Goal: Task Accomplishment & Management: Use online tool/utility

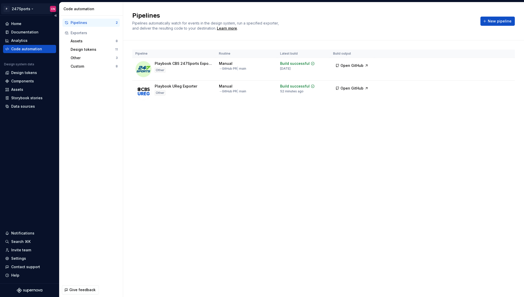
click at [29, 7] on html "P 247Sports CN Home Documentation Analytics Code automation Design system data …" at bounding box center [262, 148] width 524 height 297
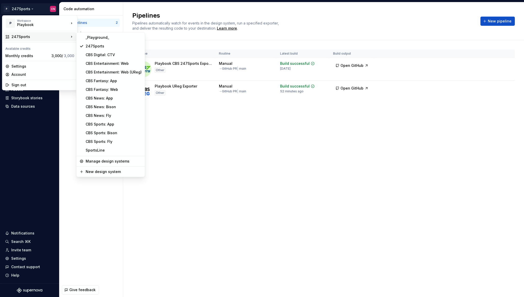
click at [193, 117] on html "P 247Sports CN Home Documentation Analytics Code automation Design system data …" at bounding box center [262, 148] width 524 height 297
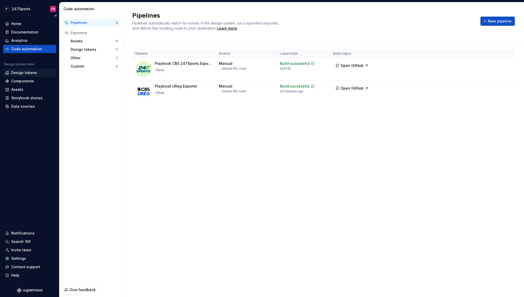
click at [23, 71] on div "Design tokens" at bounding box center [24, 72] width 26 height 5
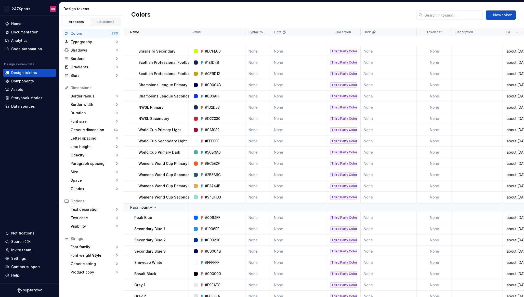
scroll to position [2611, 0]
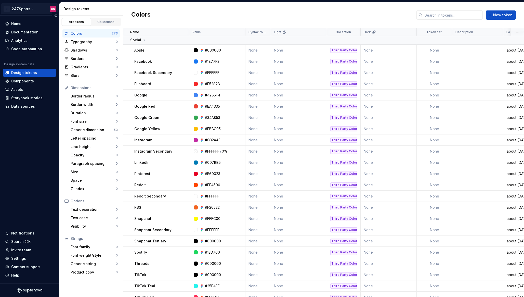
click at [27, 13] on html "P 247Sports CN Home Documentation Analytics Code automation Design system data …" at bounding box center [262, 148] width 524 height 297
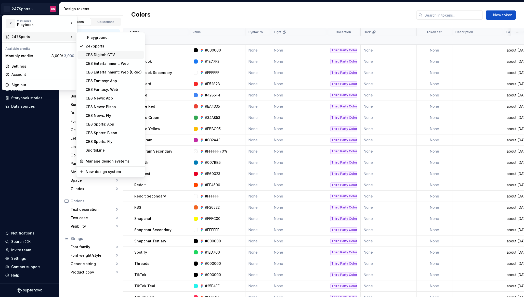
click at [120, 56] on div "CBS Digital: CTV" at bounding box center [114, 54] width 56 height 5
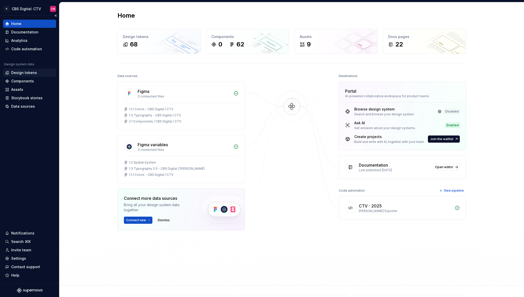
click at [15, 74] on div "Design tokens" at bounding box center [24, 72] width 26 height 5
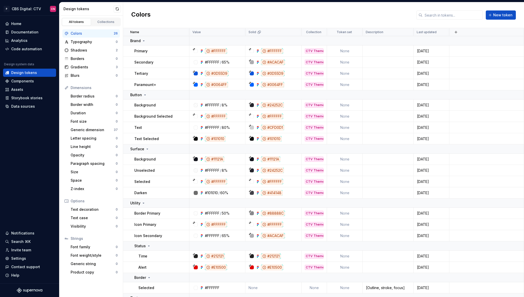
scroll to position [95, 0]
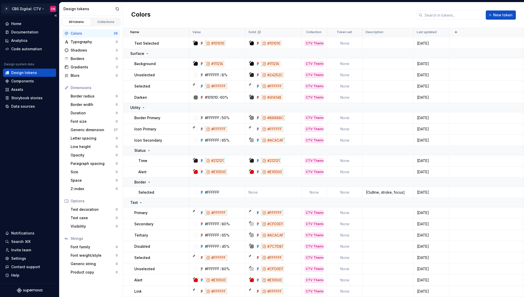
click at [35, 9] on html "P CBS Digital: CTV CN Home Documentation Analytics Code automation Design syste…" at bounding box center [262, 148] width 524 height 297
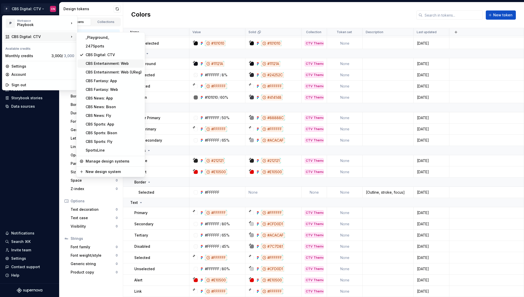
click at [104, 65] on div "CBS Entertainment: Web" at bounding box center [114, 63] width 56 height 5
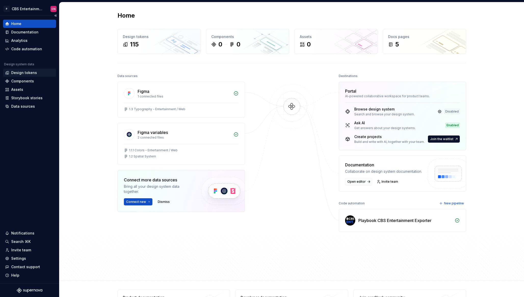
click at [37, 74] on div "Design tokens" at bounding box center [29, 72] width 49 height 5
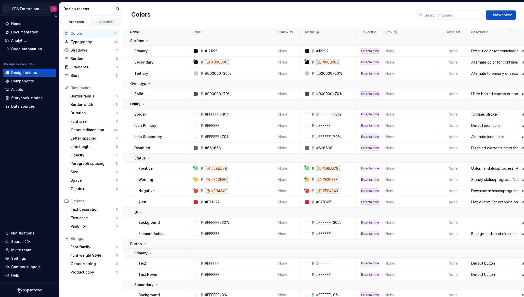
click at [40, 10] on html "P CBS Entertainment: Web CN Home Documentation Analytics Code automation Design…" at bounding box center [262, 148] width 524 height 297
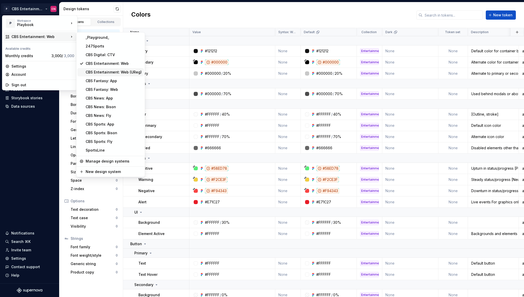
click at [100, 74] on div "CBS Entertainment: Web (UReg)" at bounding box center [114, 72] width 56 height 5
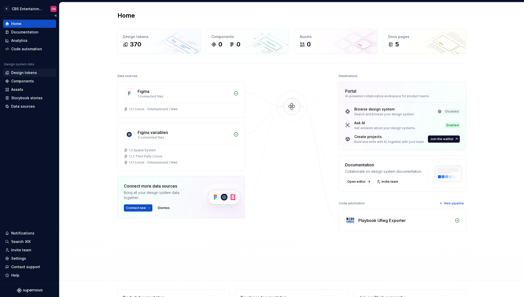
click at [36, 71] on div "Design tokens" at bounding box center [29, 72] width 49 height 5
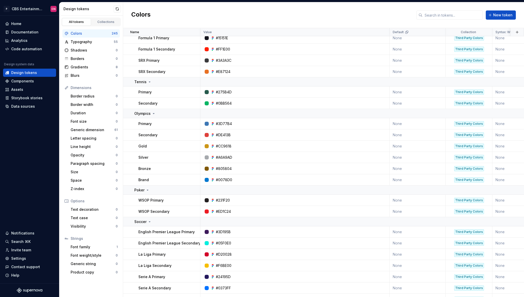
scroll to position [1824, 0]
click at [33, 11] on html "P CBS Entertainment: Web (UReg) CN Home Documentation Analytics Code automation…" at bounding box center [262, 148] width 524 height 297
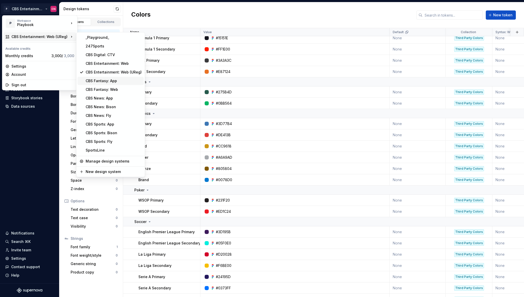
click at [98, 79] on div "CBS Fantasy: App" at bounding box center [114, 80] width 56 height 5
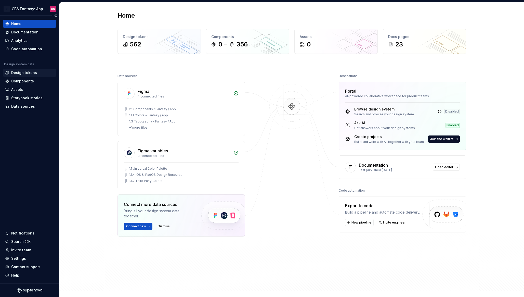
click at [26, 73] on div "Design tokens" at bounding box center [24, 72] width 26 height 5
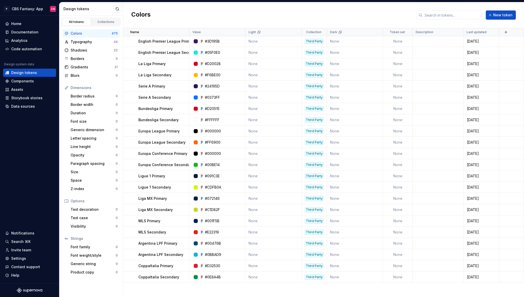
scroll to position [2521, 0]
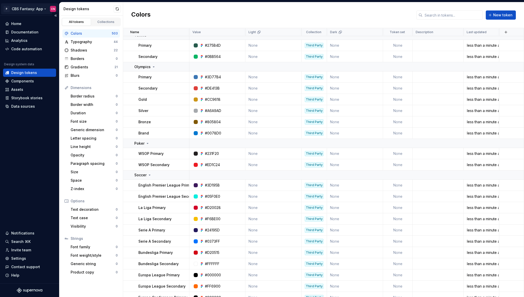
click at [35, 11] on html "P CBS Fantasy: App CN Home Documentation Analytics Code automation Design syste…" at bounding box center [262, 148] width 524 height 297
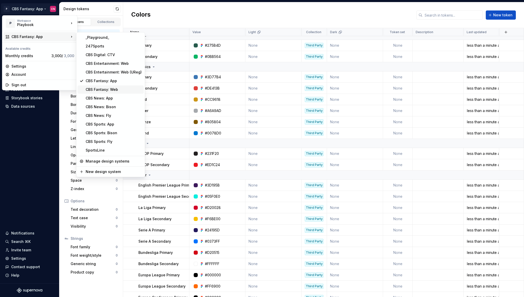
click at [100, 88] on div "CBS Fantasy: Web" at bounding box center [114, 89] width 56 height 5
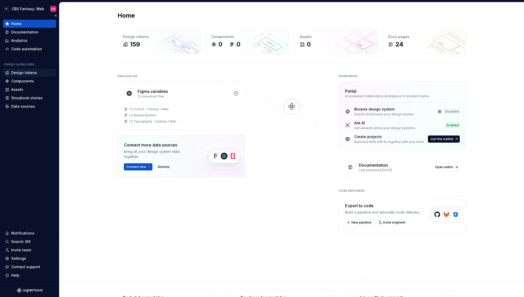
click at [29, 71] on div "Design tokens" at bounding box center [24, 72] width 26 height 5
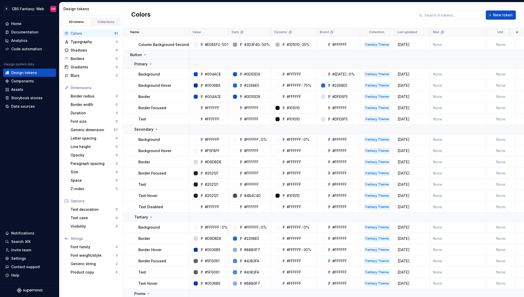
scroll to position [935, 0]
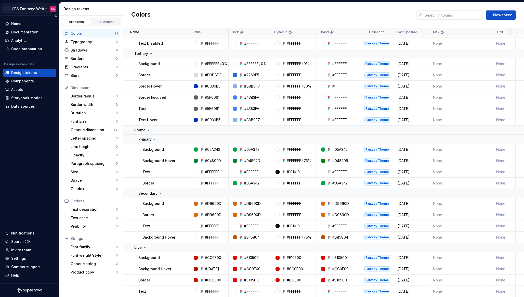
click at [34, 8] on html "P CBS Fantasy: Web CN Home Documentation Analytics Code automation Design syste…" at bounding box center [262, 148] width 524 height 297
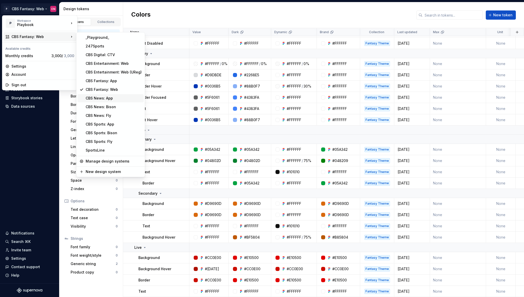
click at [95, 98] on div "CBS News: App" at bounding box center [114, 98] width 56 height 5
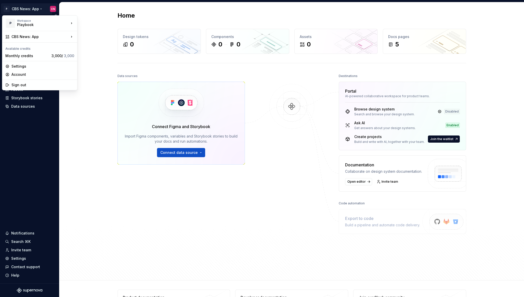
click at [19, 9] on html "P CBS News: App CN Home Documentation Analytics Code automation Design system d…" at bounding box center [262, 148] width 524 height 297
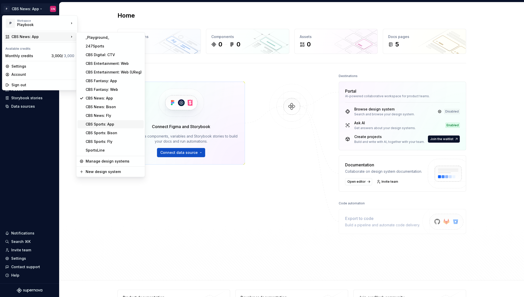
click at [107, 124] on div "CBS Sports: App" at bounding box center [114, 124] width 56 height 5
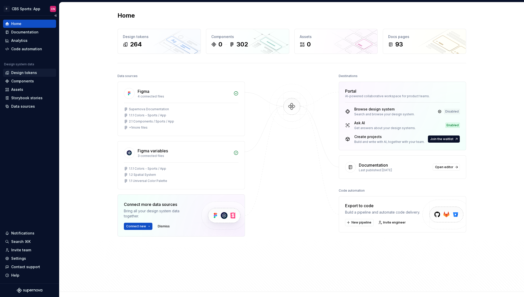
click at [33, 70] on div "Design tokens" at bounding box center [24, 72] width 26 height 5
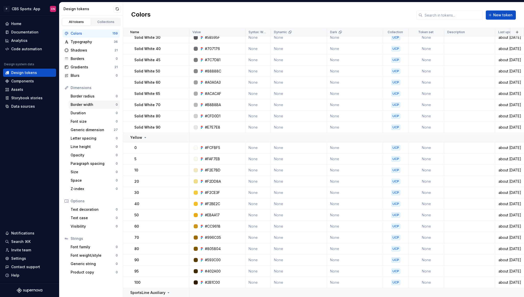
scroll to position [1817, 0]
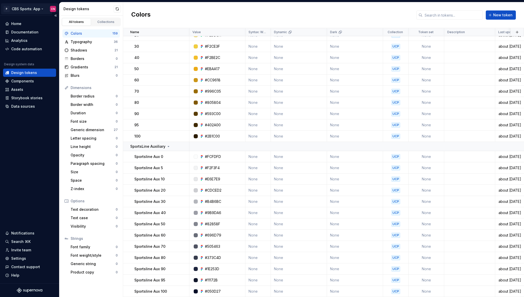
click at [29, 11] on html "P CBS Sports: App CN Home Documentation Analytics Code automation Design system…" at bounding box center [262, 148] width 524 height 297
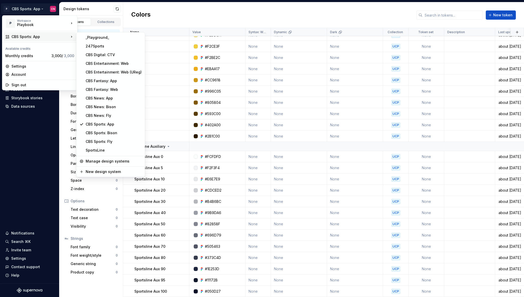
click at [224, 13] on html "P CBS Sports: App CN Home Documentation Analytics Code automation Design system…" at bounding box center [262, 148] width 524 height 297
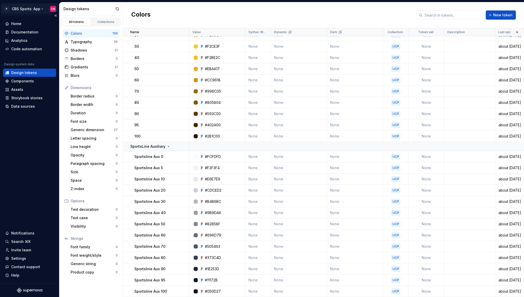
click at [23, 9] on html "P CBS Sports: App CN Home Documentation Analytics Code automation Design system…" at bounding box center [262, 148] width 524 height 297
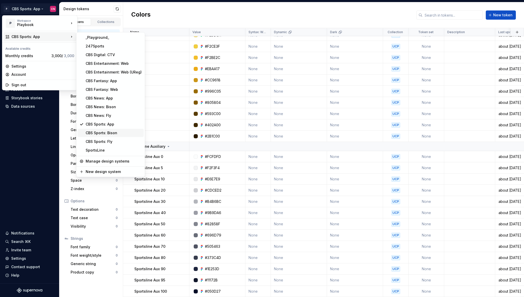
click at [97, 135] on div "CBS Sports: Bison" at bounding box center [111, 133] width 66 height 8
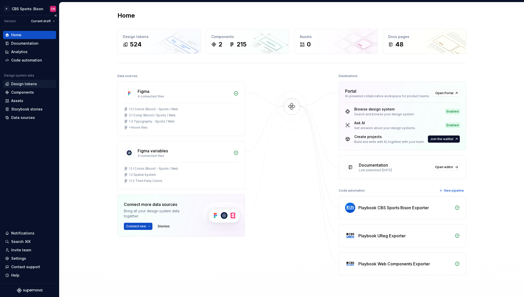
click at [27, 85] on div "Design tokens" at bounding box center [24, 83] width 26 height 5
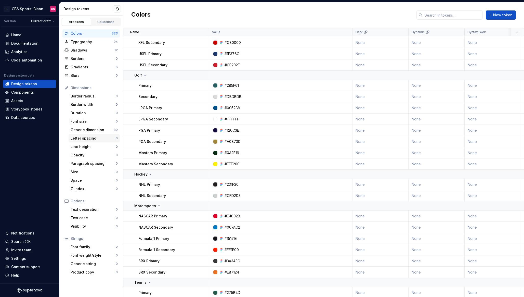
scroll to position [2577, 0]
click at [38, 8] on html "P CBS Sports: Bison CN Version Current draft Home Documentation Analytics Code …" at bounding box center [262, 148] width 524 height 297
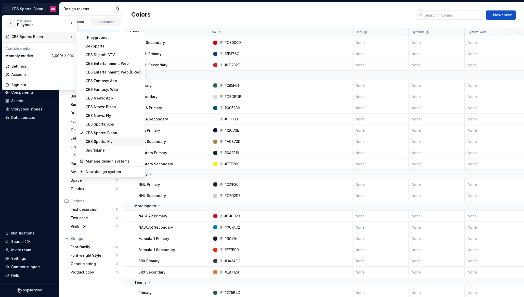
click at [102, 145] on div "CBS Sports: Fly" at bounding box center [111, 141] width 66 height 8
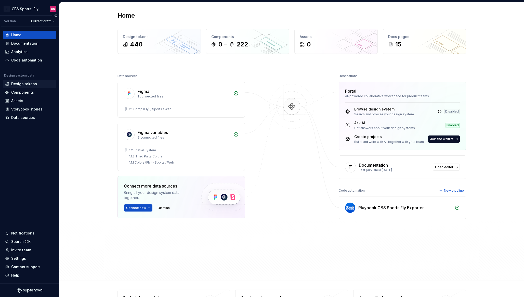
click at [35, 85] on div "Design tokens" at bounding box center [24, 83] width 26 height 5
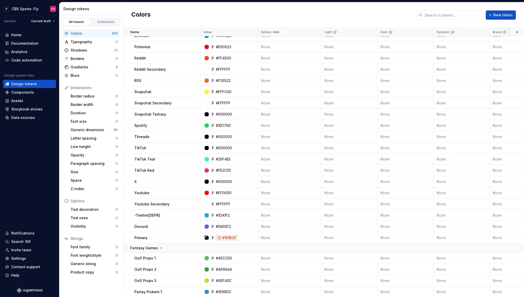
scroll to position [1767, 0]
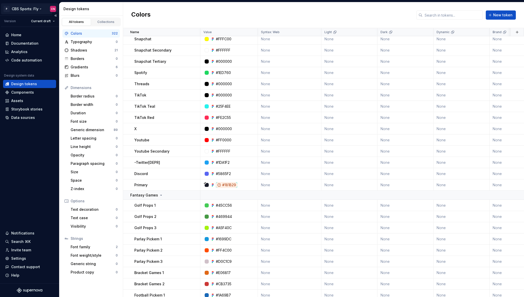
click at [21, 8] on html "P CBS Sports: Fly CN Version Current draft Home Documentation Analytics Code au…" at bounding box center [262, 148] width 524 height 297
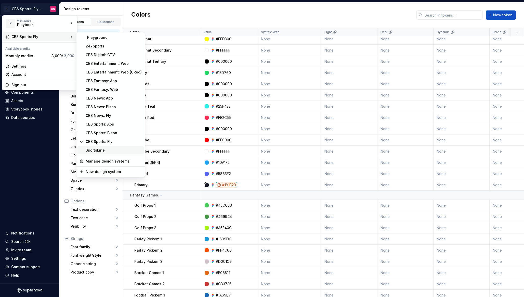
click at [102, 147] on div "SportsLine" at bounding box center [111, 150] width 66 height 8
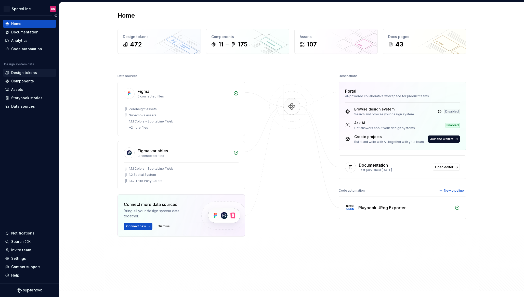
click at [30, 73] on div "Design tokens" at bounding box center [24, 72] width 26 height 5
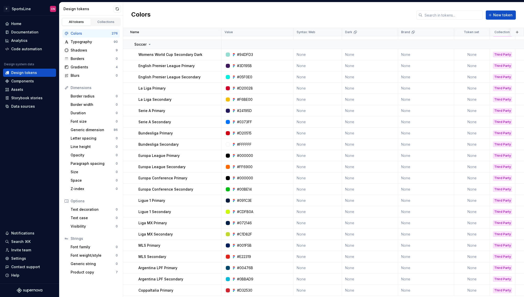
scroll to position [1726, 0]
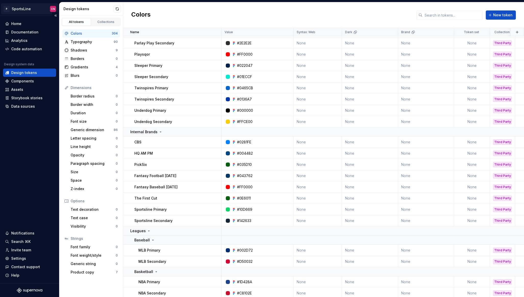
click at [29, 12] on html "P SportsLine CN Home Documentation Analytics Code automation Design system data…" at bounding box center [262, 148] width 524 height 297
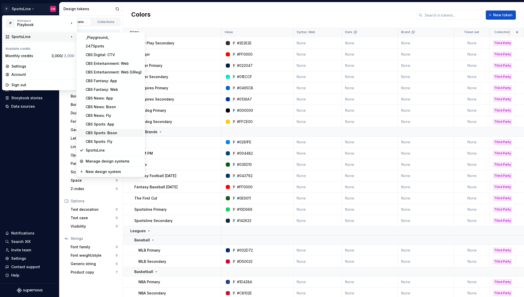
click at [98, 132] on div "CBS Sports: Bison" at bounding box center [114, 132] width 56 height 5
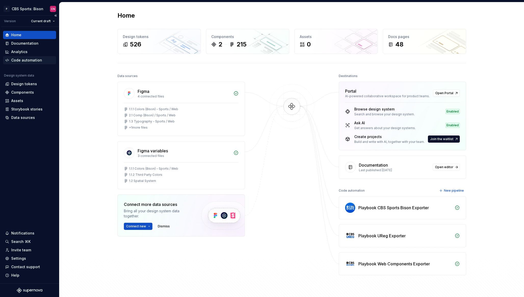
click at [24, 63] on div "Code automation" at bounding box center [29, 60] width 53 height 8
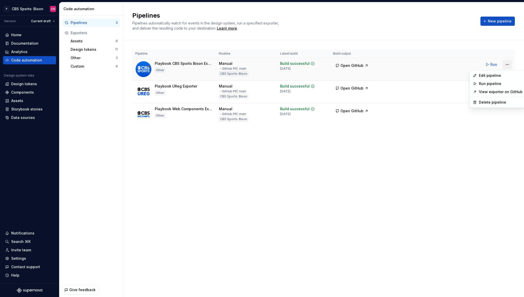
click at [507, 65] on html "P CBS Sports: Bison CN Version Current draft Home Documentation Analytics Code …" at bounding box center [262, 148] width 524 height 297
click at [492, 76] on div "Edit pipeline" at bounding box center [501, 75] width 44 height 5
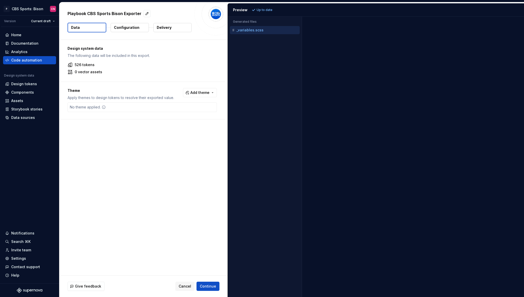
click at [129, 30] on button "Configuration" at bounding box center [130, 27] width 38 height 9
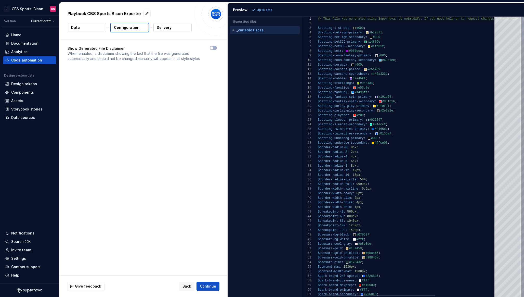
type textarea "**********"
type textarea "*"
type textarea "**********"
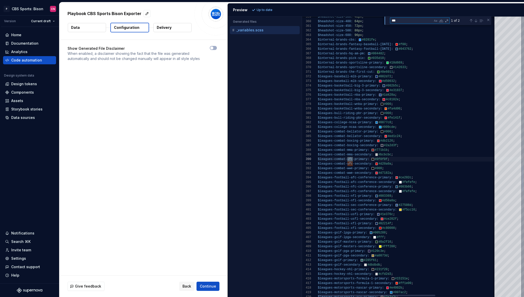
scroll to position [46, 35]
type textarea "***"
click at [178, 30] on button "Delivery" at bounding box center [172, 27] width 38 height 9
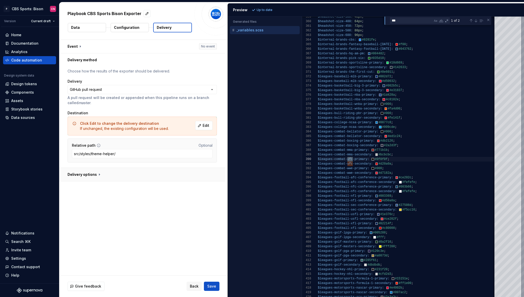
click at [121, 173] on button "button" at bounding box center [142, 174] width 166 height 13
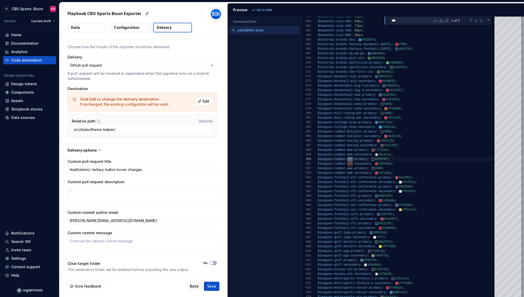
scroll to position [27, 0]
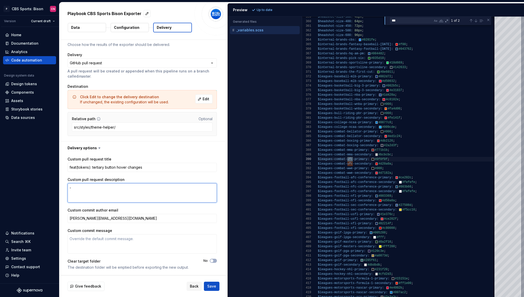
click at [126, 189] on textarea "-" at bounding box center [142, 192] width 149 height 19
type textarea "*"
type textarea "- A"
type textarea "*"
type textarea "- Ad"
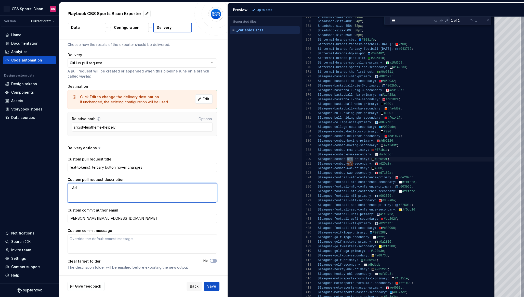
type textarea "*"
type textarea "- Add"
type textarea "*"
type textarea "- Adde"
type textarea "*"
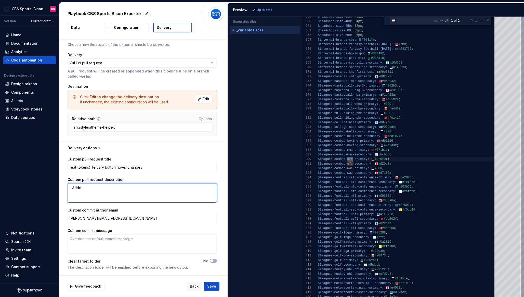
type textarea "- Added"
type textarea "*"
type textarea "- Added"
type textarea "*"
type textarea "- Added 2"
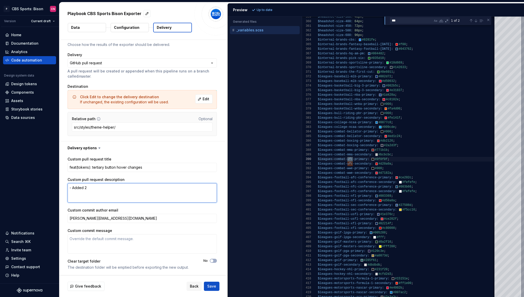
type textarea "*"
type textarea "- Added 2"
type textarea "*"
type textarea "- Added 2 n"
type textarea "*"
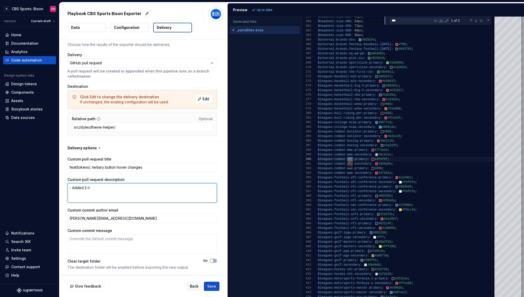
type textarea "- Added 2 ne"
type textarea "*"
type textarea "- Added 2 new"
type textarea "*"
type textarea "- Added 2 new"
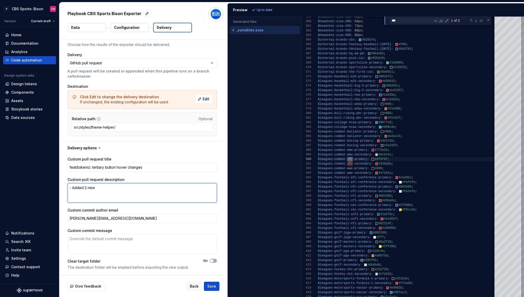
type textarea "*"
type textarea "- Added 2 new"
type textarea "*"
type textarea "- Added 2 ne"
type textarea "*"
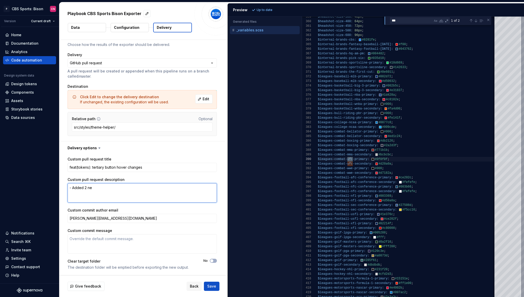
type textarea "- Added 2 n"
type textarea "*"
type textarea "- Added 2"
type textarea "*"
type textarea "- Added 2"
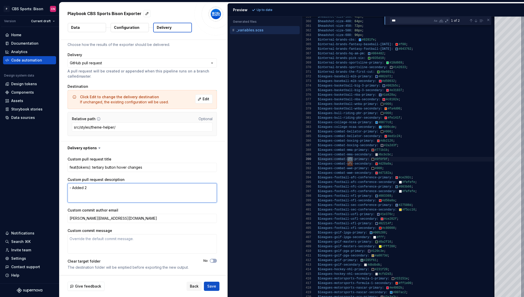
type textarea "*"
type textarea "- Added"
type textarea "*"
type textarea "- Added t"
type textarea "*"
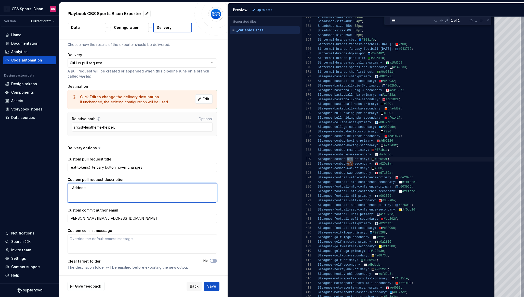
type textarea "- Added tw"
type textarea "*"
type textarea "- Added two"
type textarea "*"
type textarea "- Added two n"
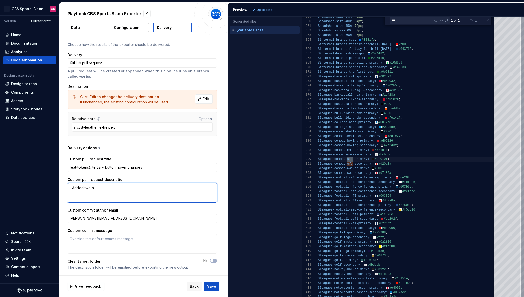
type textarea "*"
type textarea "- Added two ne"
type textarea "*"
type textarea "- Added two new"
type textarea "*"
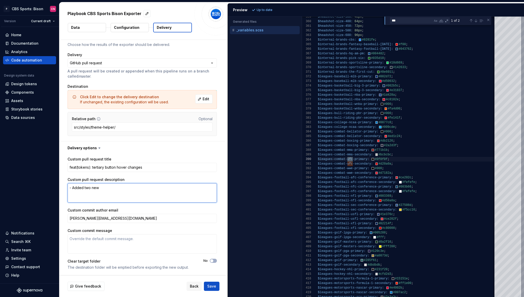
type textarea "- Added two new U"
type textarea "*"
type textarea "- Added two new UF"
type textarea "*"
type textarea "- Added two new UFC"
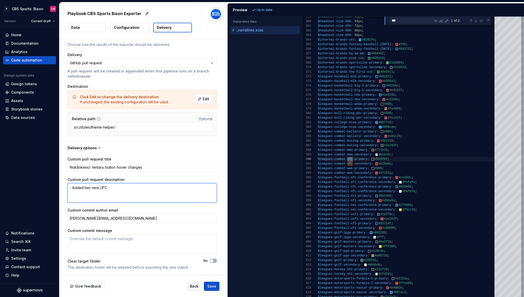
type textarea "*"
type textarea "- Added two new UFC c"
type textarea "*"
type textarea "- Added two new UFC co"
type textarea "*"
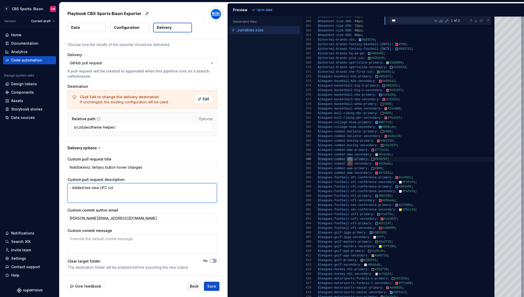
type textarea "- Added two new UFC colo"
type textarea "*"
type textarea "- Added two new UFC color"
type textarea "*"
type textarea "- Added two new UFC color t"
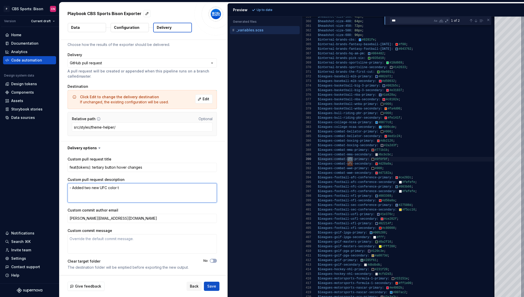
type textarea "*"
type textarea "- Added two new UFC color to"
type textarea "*"
type textarea "- Added two new UFC color tok"
type textarea "*"
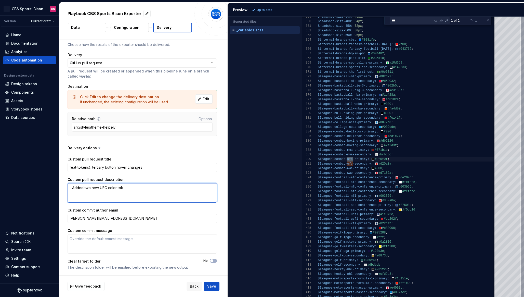
type textarea "- Added two new UFC color toke"
type textarea "*"
type textarea "- Added two new UFC color tokens"
type textarea "*"
type textarea "- Added two new UFC color tokens"
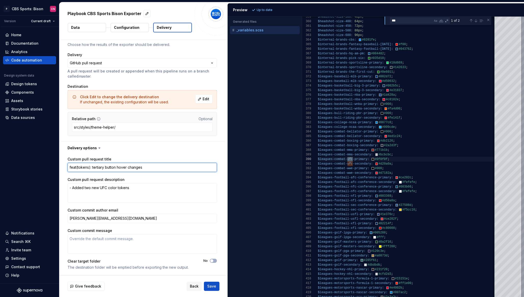
drag, startPoint x: 148, startPoint y: 166, endPoint x: 92, endPoint y: 165, distance: 55.8
click at [92, 165] on textarea "feat(tokens): tertiary button hover changes" at bounding box center [142, 167] width 149 height 9
type textarea "*"
type textarea "feat(tokens): n"
type textarea "*"
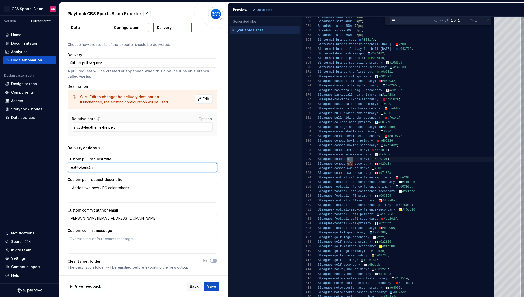
type textarea "feat(tokens): ne"
type textarea "*"
type textarea "feat(tokens): new"
type textarea "*"
type textarea "feat(tokens): new"
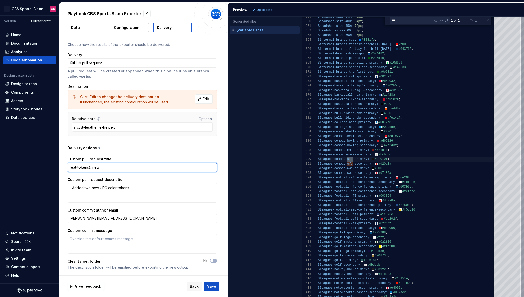
type textarea "*"
type textarea "feat(tokens): new U"
type textarea "*"
type textarea "feat(tokens): new UF"
type textarea "*"
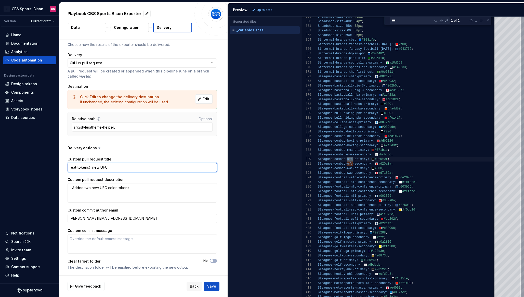
type textarea "feat(tokens): new UFC"
type textarea "*"
type textarea "feat(tokens): new UFC c"
type textarea "*"
type textarea "feat(tokens): new UFC co"
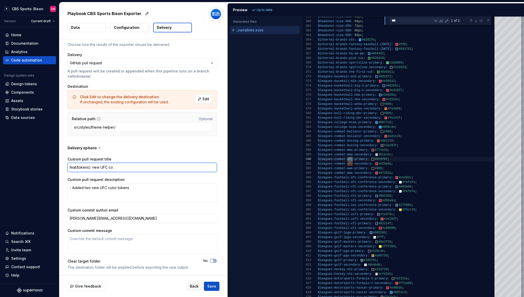
type textarea "*"
type textarea "feat(tokens): new UFC col"
type textarea "*"
type textarea "feat(tokens): new UFC colo"
type textarea "*"
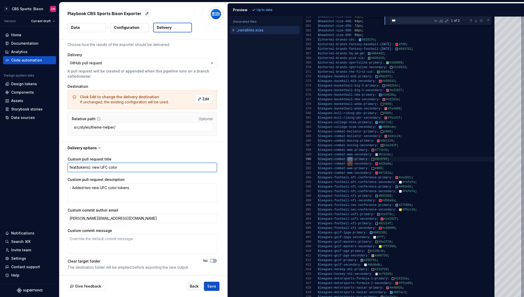
type textarea "feat(tokens): new UFC color"
type textarea "*"
type textarea "feat(tokens): new UFC color t"
type textarea "*"
type textarea "feat(tokens): new UFC color to"
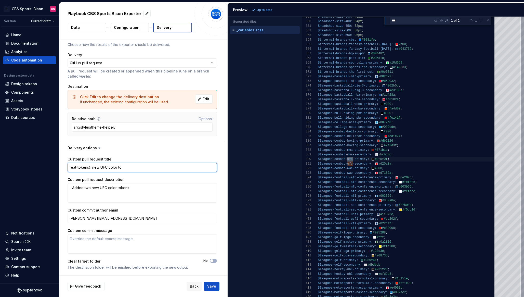
type textarea "*"
type textarea "feat(tokens): new UFC color tok"
type textarea "*"
type textarea "feat(tokens): new UFC color toke"
type textarea "*"
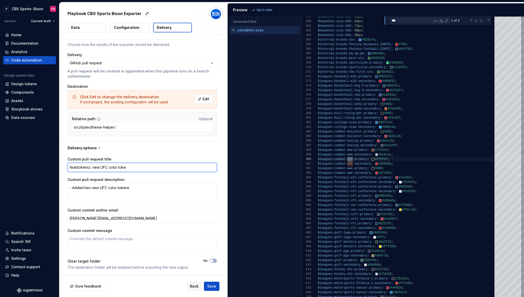
type textarea "feat(tokens): new UFC color token"
type textarea "*"
type textarea "feat(tokens): new UFC color tokens"
type textarea "*"
type textarea "feat(tokens): new UFC color tokens a"
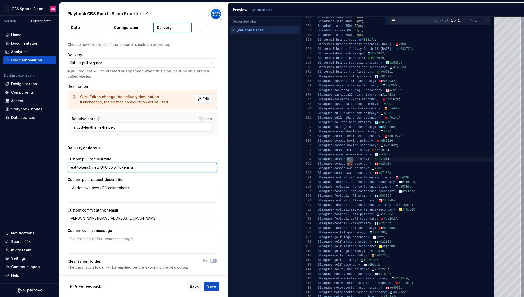
type textarea "*"
type textarea "feat(tokens): new UFC color tokens ad"
type textarea "*"
type textarea "feat(tokens): new UFC color tokens adde"
type textarea "*"
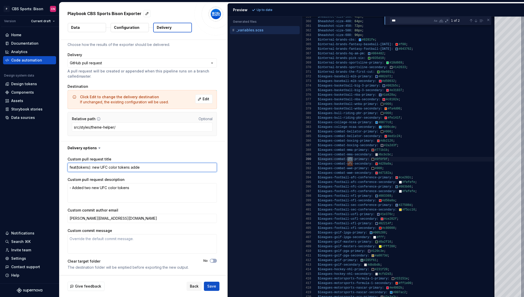
type textarea "feat(tokens): new UFC color tokens added"
drag, startPoint x: 147, startPoint y: 166, endPoint x: 55, endPoint y: 164, distance: 92.1
click at [55, 164] on div "**********" at bounding box center [262, 148] width 524 height 297
type textarea "*"
type textarea "feat(tokens): new UFC color tokens added"
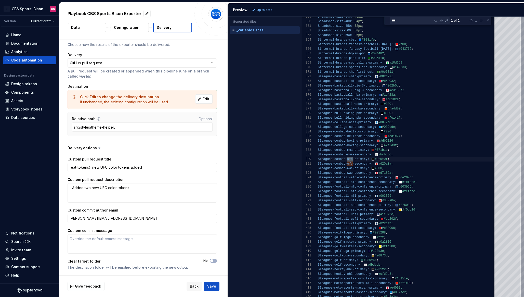
click at [251, 227] on div "Accessibility guide for tree . Navigate the tree with the arrow keys. Common tr…" at bounding box center [265, 161] width 74 height 272
click at [142, 166] on textarea "feat(tokens): new UFC color tokens added" at bounding box center [142, 167] width 149 height 9
click at [211, 288] on span "Save" at bounding box center [211, 286] width 9 height 5
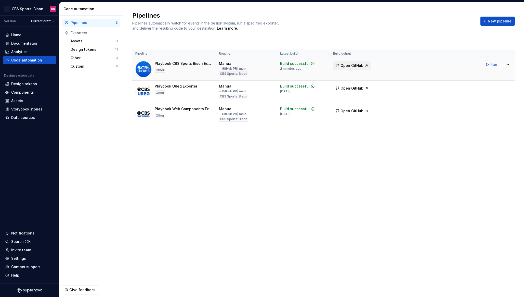
click at [354, 65] on span "Open GitHub" at bounding box center [352, 65] width 23 height 5
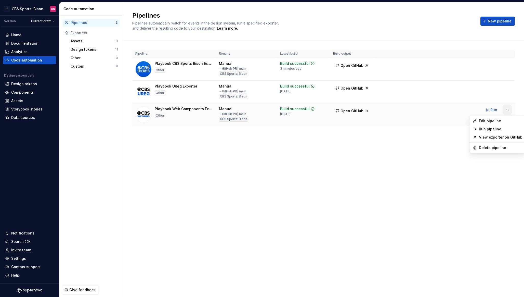
click at [507, 108] on html "P CBS Sports: Bison CN Version Current draft Home Documentation Analytics Code …" at bounding box center [262, 148] width 524 height 297
click at [497, 119] on div "Edit pipeline" at bounding box center [501, 120] width 44 height 5
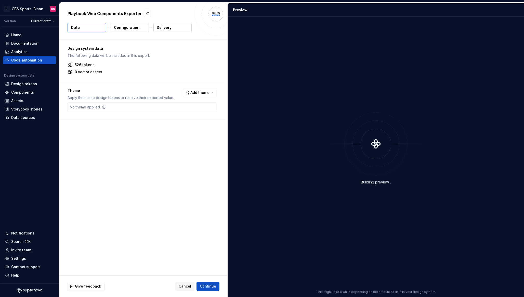
click at [122, 29] on p "Configuration" at bounding box center [126, 27] width 25 height 5
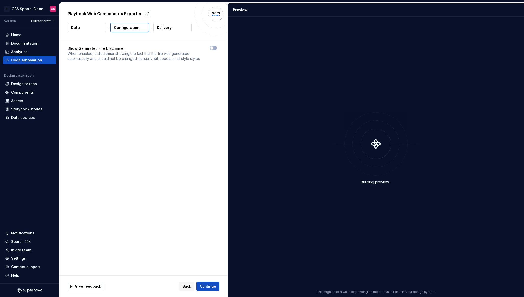
click at [171, 29] on button "Delivery" at bounding box center [172, 27] width 38 height 9
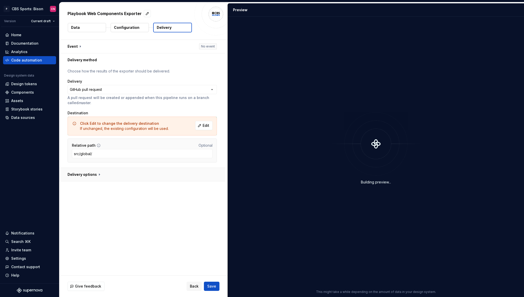
click at [100, 175] on button "button" at bounding box center [142, 174] width 166 height 13
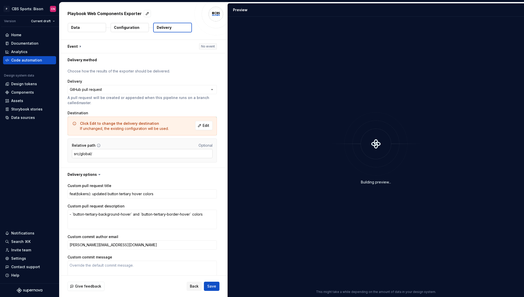
scroll to position [27, 0]
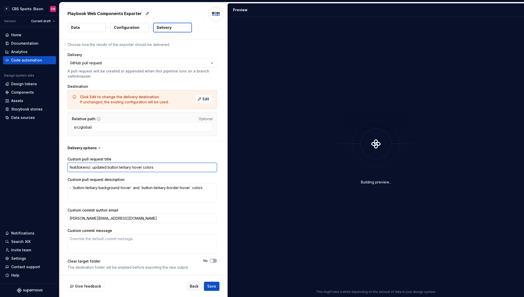
click at [116, 166] on textarea "feat(tokens): updated button tertiary hover colors" at bounding box center [142, 167] width 149 height 9
paste textarea "new UFC color tokens added"
type textarea "*"
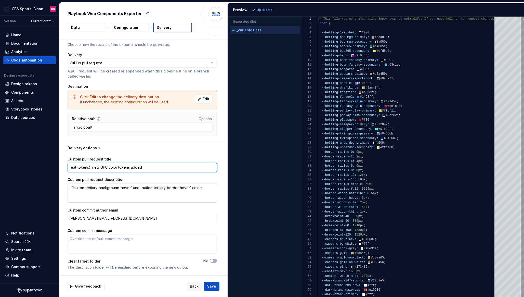
type textarea "feat(tokens): new UFC color tokens added"
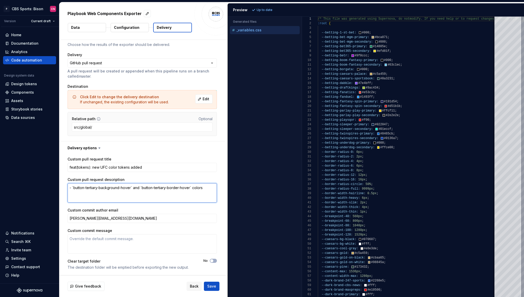
drag, startPoint x: 212, startPoint y: 189, endPoint x: 73, endPoint y: 186, distance: 138.7
click at [73, 186] on textarea "- `button-tertiary-background-hover` and `button-tertiary-border-hover` colors" at bounding box center [142, 192] width 149 height 19
type textarea "*"
type textarea "- `"
type textarea "*"
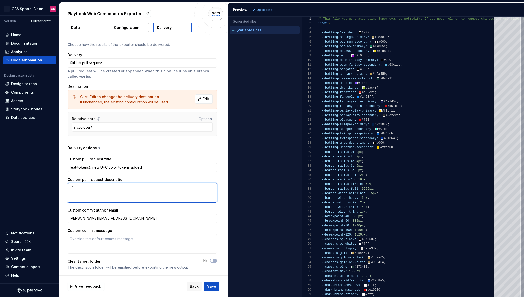
type textarea "-"
type textarea "*"
type textarea "- A"
type textarea "*"
type textarea "- Ad"
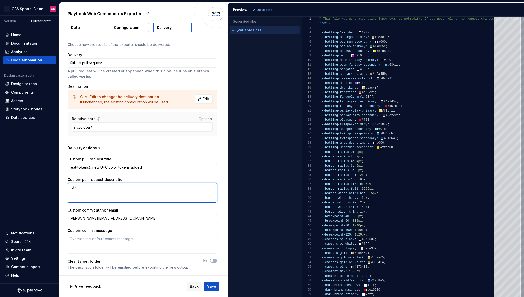
type textarea "*"
type textarea "- Adde"
type textarea "*"
type textarea "- Added"
type textarea "*"
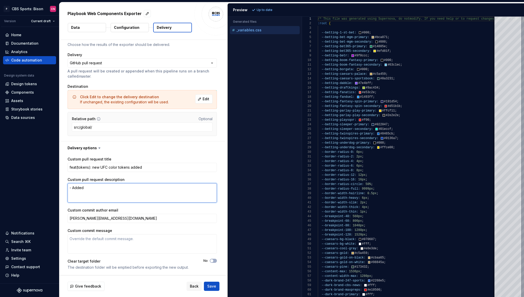
type textarea "- Added"
type textarea "*"
type textarea "- Added t"
type textarea "*"
type textarea "- Added two"
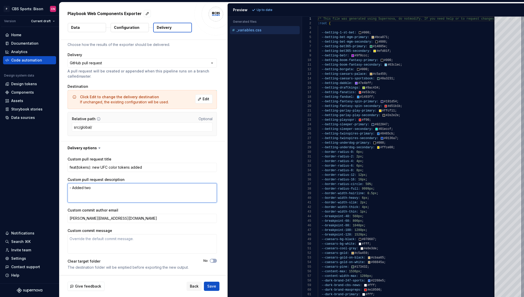
type textarea "*"
type textarea "- Added two"
type textarea "*"
type textarea "- Added two ne"
type textarea "*"
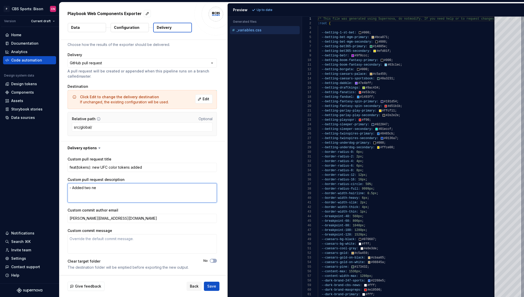
type textarea "- Added two new"
type textarea "*"
type textarea "- Added two new"
type textarea "*"
type textarea "- Added two new U"
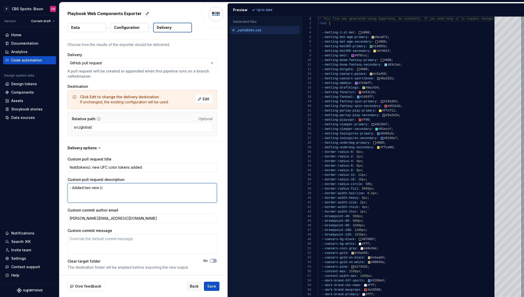
type textarea "*"
type textarea "- Added two new UF"
type textarea "*"
type textarea "- Added two new UFC"
type textarea "*"
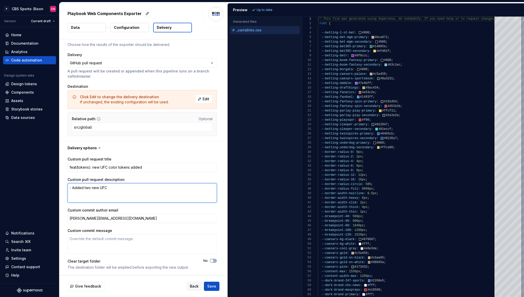
type textarea "- Added two new UFC c"
type textarea "*"
type textarea "- Added two new UFC co"
type textarea "*"
type textarea "- Added two new UFC col"
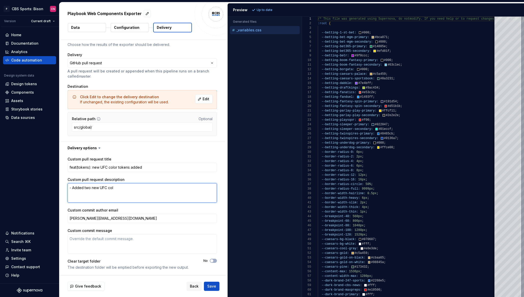
type textarea "*"
type textarea "- Added two new UFC colo"
type textarea "*"
type textarea "- Added two new UFC color"
type textarea "*"
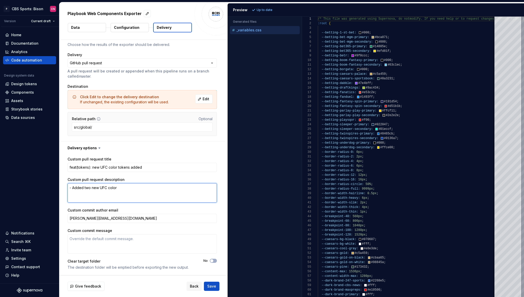
type textarea "- Added two new UFC color t"
type textarea "*"
type textarea "- Added two new UFC color to"
type textarea "*"
type textarea "- Added two new UFC color tok"
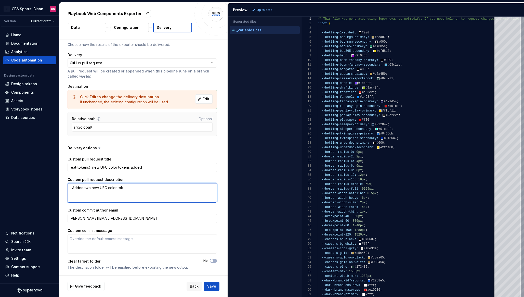
type textarea "*"
type textarea "- Added two new UFC color toke"
type textarea "*"
type textarea "- Added two new UFC color token"
type textarea "*"
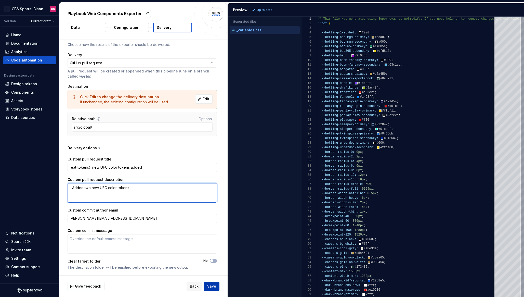
type textarea "- Added two new UFC color tokens"
click at [213, 287] on span "Save" at bounding box center [211, 286] width 9 height 5
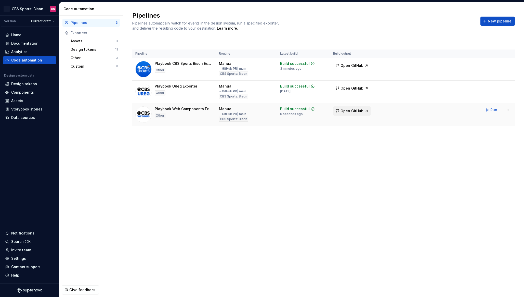
click at [362, 113] on span "Open GitHub" at bounding box center [352, 110] width 23 height 5
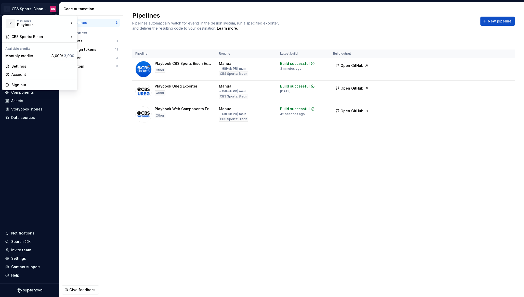
click at [34, 9] on html "P CBS Sports: Bison CN Version Current draft Home Documentation Analytics Code …" at bounding box center [262, 148] width 524 height 297
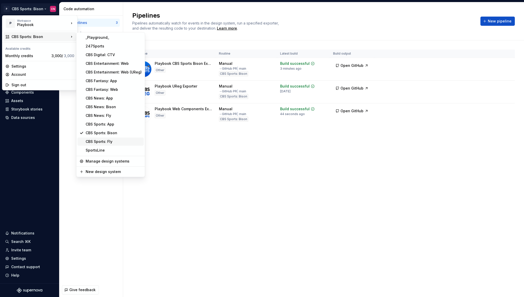
click at [105, 144] on div "CBS Sports: Fly" at bounding box center [114, 141] width 56 height 5
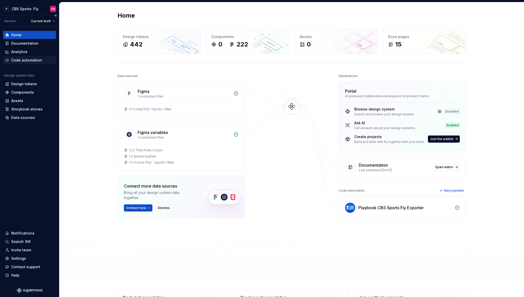
click at [23, 60] on div "Code automation" at bounding box center [26, 60] width 31 height 5
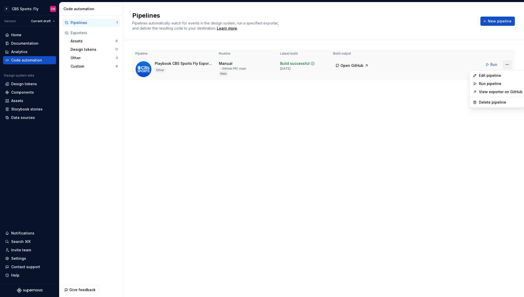
click at [508, 65] on html "P CBS Sports: Fly CN Version Current draft Home Documentation Analytics Code au…" at bounding box center [262, 148] width 524 height 297
click at [501, 77] on div "Edit pipeline" at bounding box center [501, 75] width 44 height 5
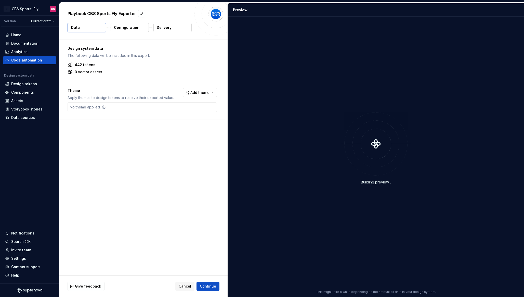
click at [129, 28] on p "Configuration" at bounding box center [126, 27] width 25 height 5
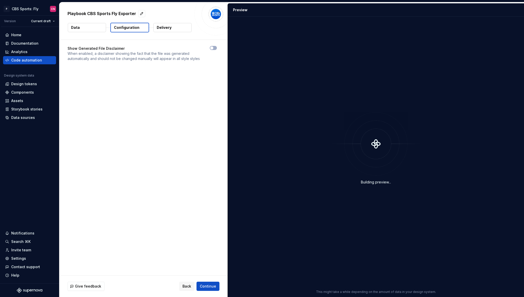
click at [169, 28] on p "Delivery" at bounding box center [164, 27] width 15 height 5
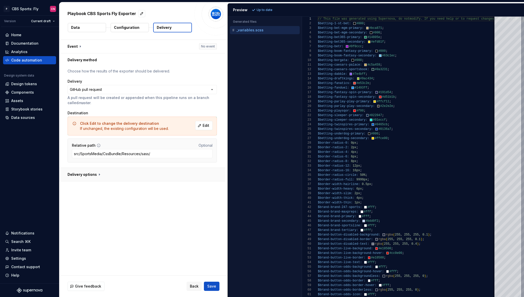
click at [119, 176] on button "button" at bounding box center [142, 174] width 166 height 13
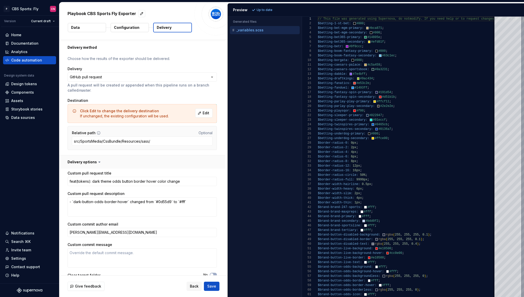
scroll to position [27, 0]
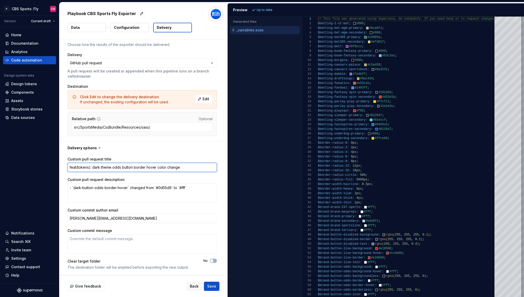
click at [115, 165] on textarea "feat(tokens): dark theme odds button border hover color change" at bounding box center [142, 167] width 149 height 9
paste textarea "new UFC color tokens added"
type textarea "*"
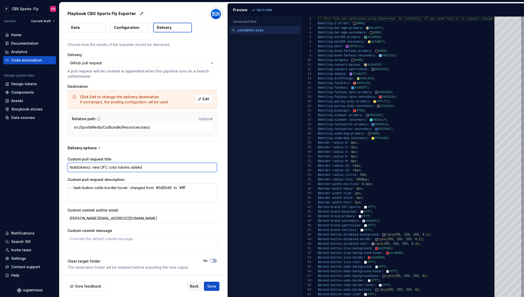
type textarea "feat(tokens): new UFC color tokens added"
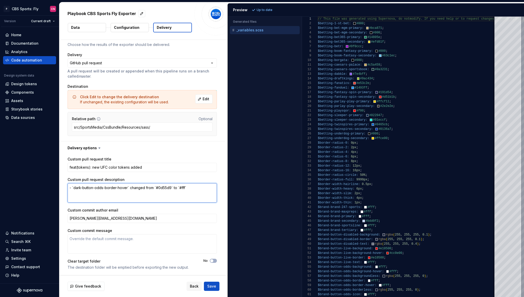
drag, startPoint x: 193, startPoint y: 186, endPoint x: 72, endPoint y: 186, distance: 120.3
click at [72, 186] on textarea "- `dark-button-odds-border-hover` changed from `#0d55d9` to `#fff`" at bounding box center [142, 192] width 149 height 19
type textarea "*"
type textarea "- A"
type textarea "*"
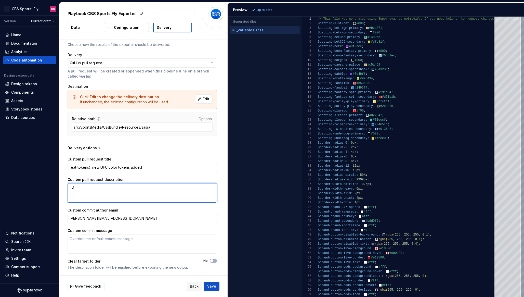
type textarea "- Ad"
type textarea "*"
type textarea "- Add"
type textarea "*"
type textarea "- Adde"
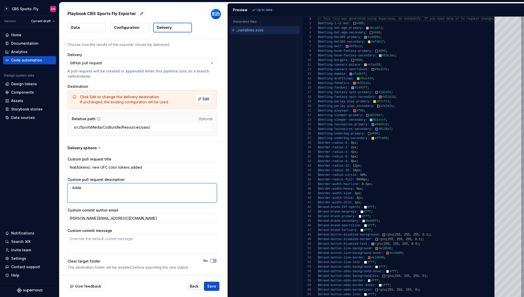
type textarea "*"
type textarea "- Added"
type textarea "*"
type textarea "- Added"
type textarea "*"
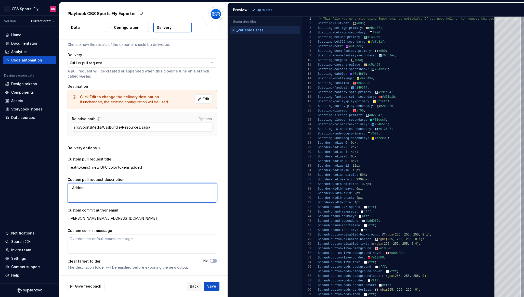
type textarea "- Added 2"
type textarea "*"
type textarea "- Added 2"
type textarea "*"
type textarea "- Added 2 n"
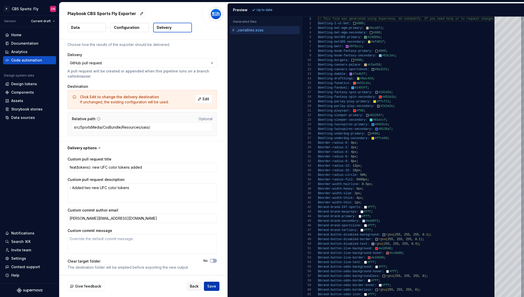
click at [211, 287] on span "Save" at bounding box center [211, 286] width 9 height 5
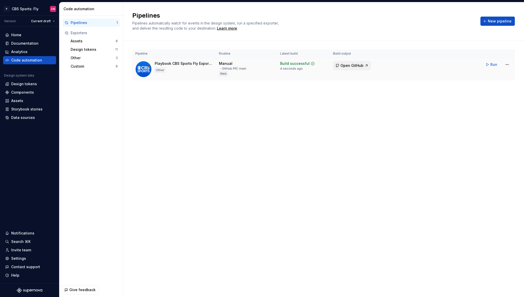
click at [357, 64] on span "Open GitHub" at bounding box center [352, 65] width 23 height 5
click at [20, 118] on div "Data sources" at bounding box center [23, 117] width 24 height 5
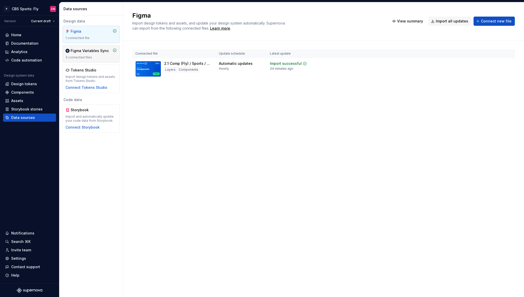
click at [86, 52] on div "Figma Variables Sync" at bounding box center [90, 50] width 38 height 5
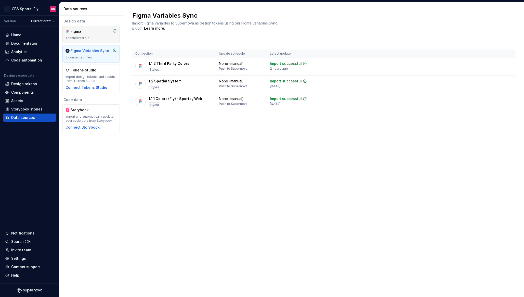
click at [100, 36] on div "1 connected file" at bounding box center [91, 38] width 51 height 4
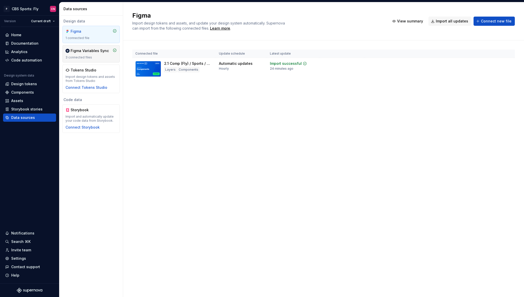
click at [89, 52] on div "Figma Variables Sync" at bounding box center [90, 50] width 38 height 5
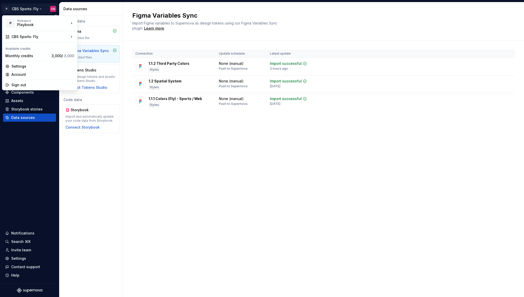
click at [30, 9] on html "P CBS Sports: Fly CN Version Current draft Home Documentation Analytics Code au…" at bounding box center [262, 148] width 524 height 297
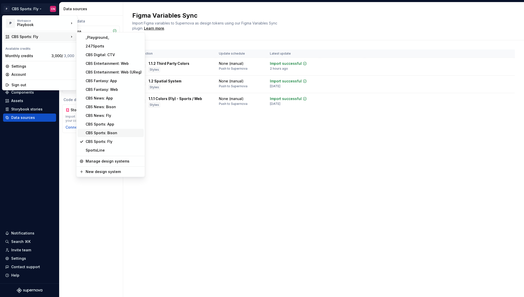
click at [104, 133] on div "CBS Sports: Bison" at bounding box center [114, 132] width 56 height 5
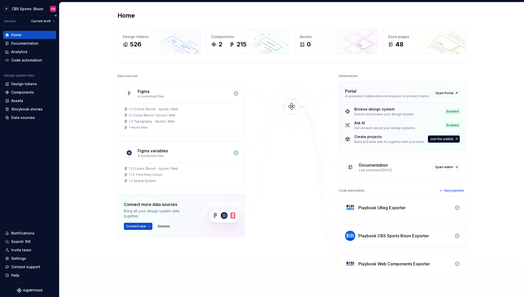
click at [29, 64] on div "Home Documentation Analytics Code automation Design system data Design tokens C…" at bounding box center [29, 76] width 53 height 91
click at [29, 63] on div "Code automation" at bounding box center [29, 60] width 53 height 8
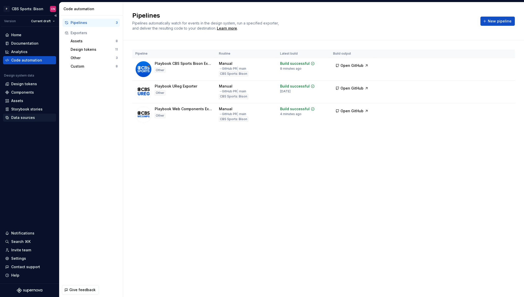
click at [27, 120] on div "Data sources" at bounding box center [29, 117] width 53 height 8
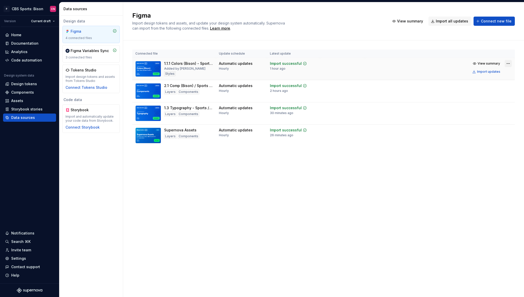
click at [506, 61] on html "P CBS Sports: Bison CN Version Current draft Home Documentation Analytics Code …" at bounding box center [262, 148] width 524 height 297
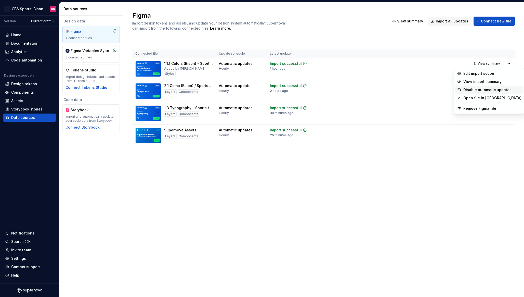
click at [493, 90] on div "Disable automatic updates" at bounding box center [493, 89] width 58 height 5
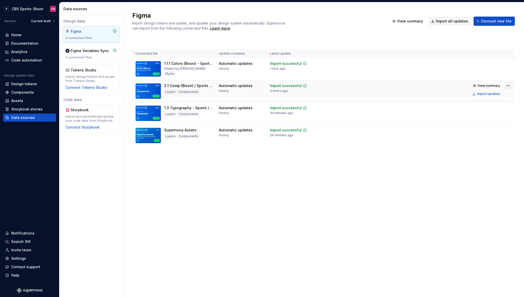
click at [507, 85] on html "P CBS Sports: Bison CN Version Current draft Home Documentation Analytics Code …" at bounding box center [262, 148] width 524 height 297
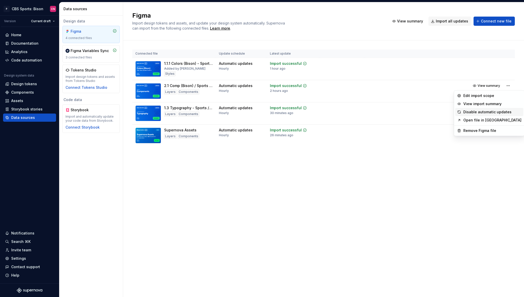
click at [493, 114] on div "Disable automatic updates" at bounding box center [493, 111] width 58 height 5
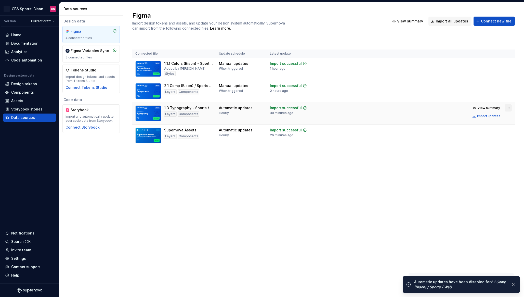
click at [508, 107] on html "P CBS Sports: Bison CN Version Current draft Home Documentation Analytics Code …" at bounding box center [262, 148] width 524 height 297
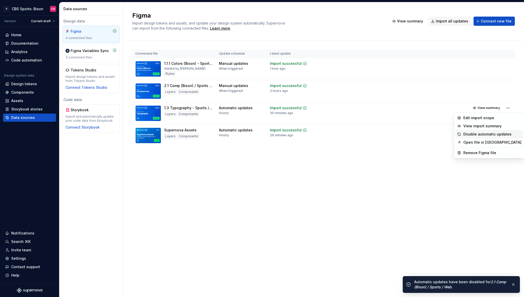
click at [497, 135] on div "Disable automatic updates" at bounding box center [493, 134] width 58 height 5
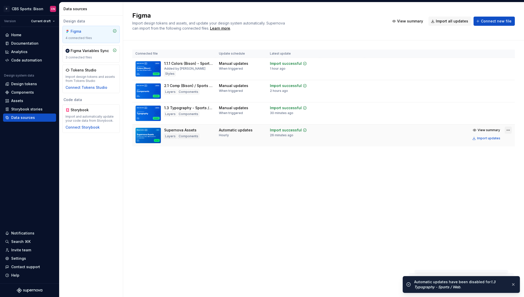
click at [510, 130] on html "P CBS Sports: Bison CN Version Current draft Home Documentation Analytics Code …" at bounding box center [262, 148] width 524 height 297
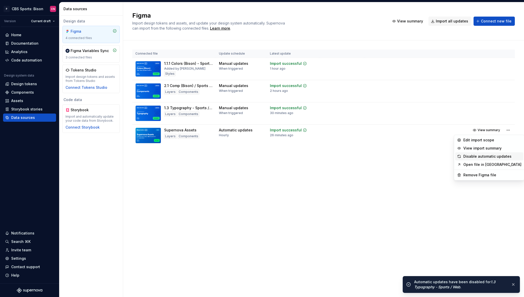
click at [490, 157] on div "Disable automatic updates" at bounding box center [493, 156] width 58 height 5
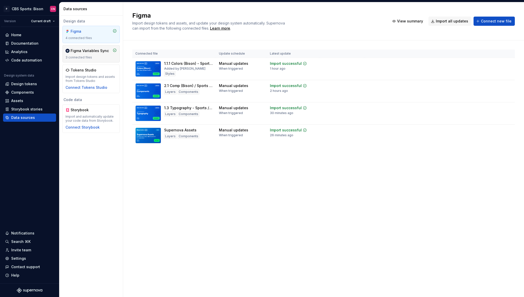
click at [100, 56] on div "3 connected files" at bounding box center [91, 57] width 51 height 4
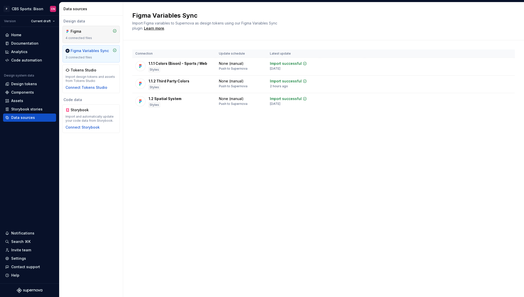
click at [98, 39] on div "4 connected files" at bounding box center [91, 38] width 51 height 4
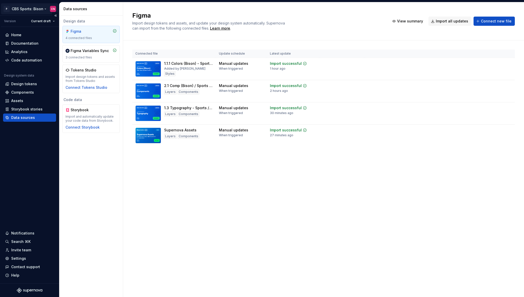
click at [24, 10] on html "P CBS Sports: Bison CN Version Current draft Home Documentation Analytics Code …" at bounding box center [262, 148] width 524 height 297
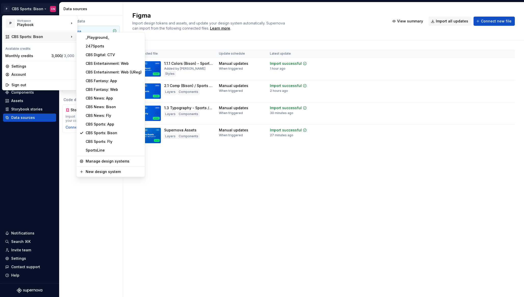
click at [200, 198] on html "P CBS Sports: Bison CN Version Current draft Home Documentation Analytics Code …" at bounding box center [262, 148] width 524 height 297
